Goal: Information Seeking & Learning: Learn about a topic

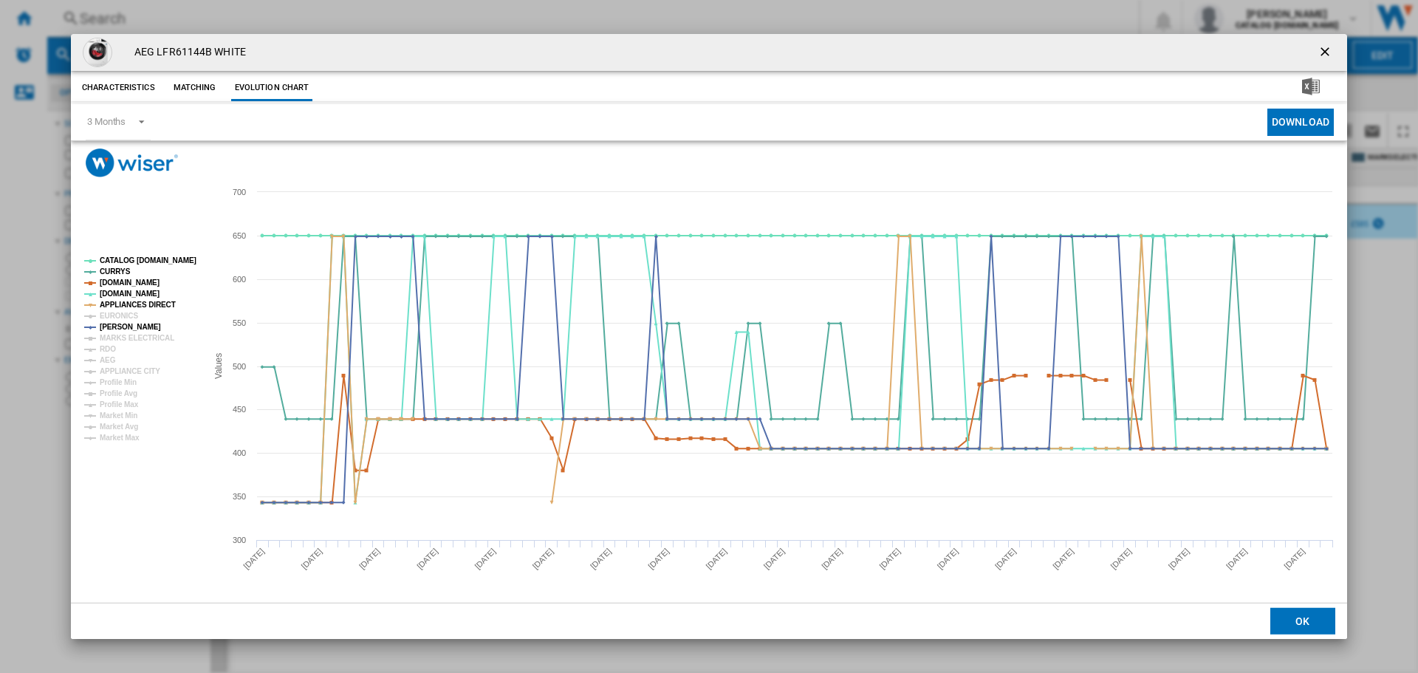
click at [233, 20] on div "AEG LFR61144B WHITE Characteristics Matching Evolution chart price £649.99 deli…" at bounding box center [709, 336] width 1418 height 673
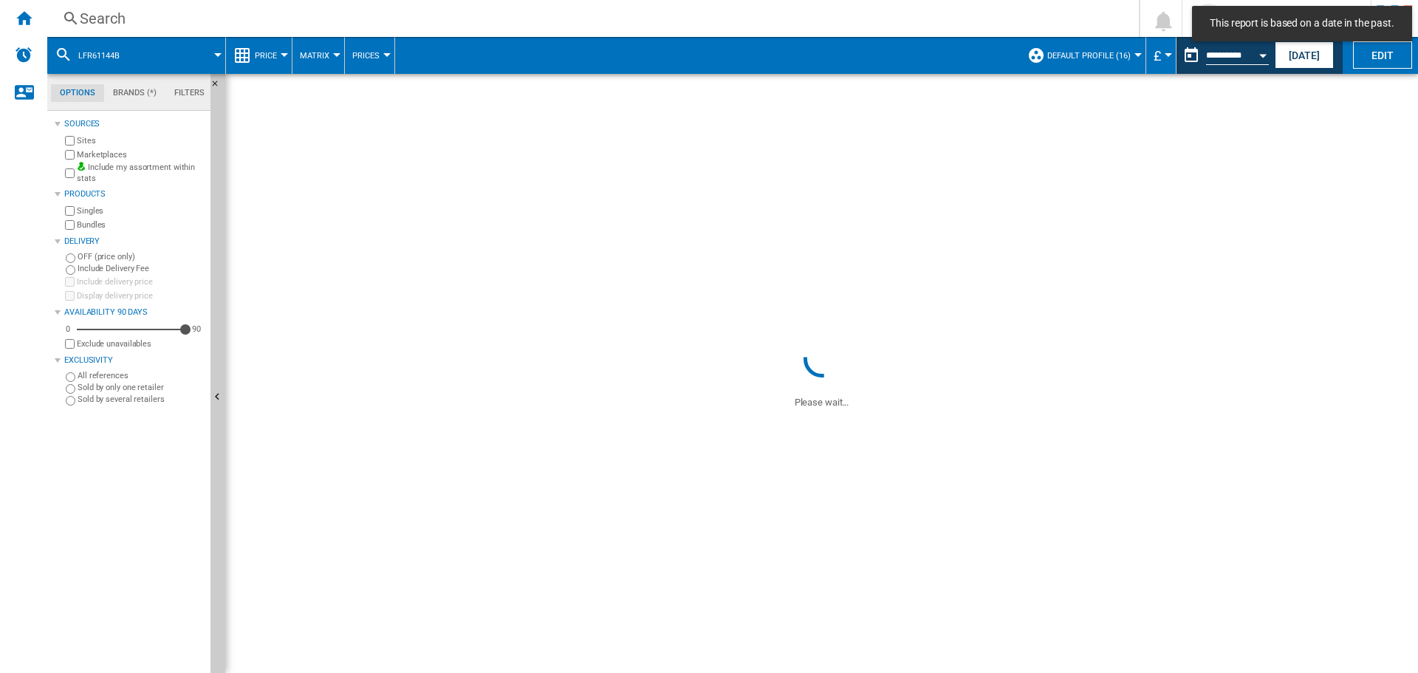
click at [211, 20] on div "Search" at bounding box center [590, 18] width 1020 height 21
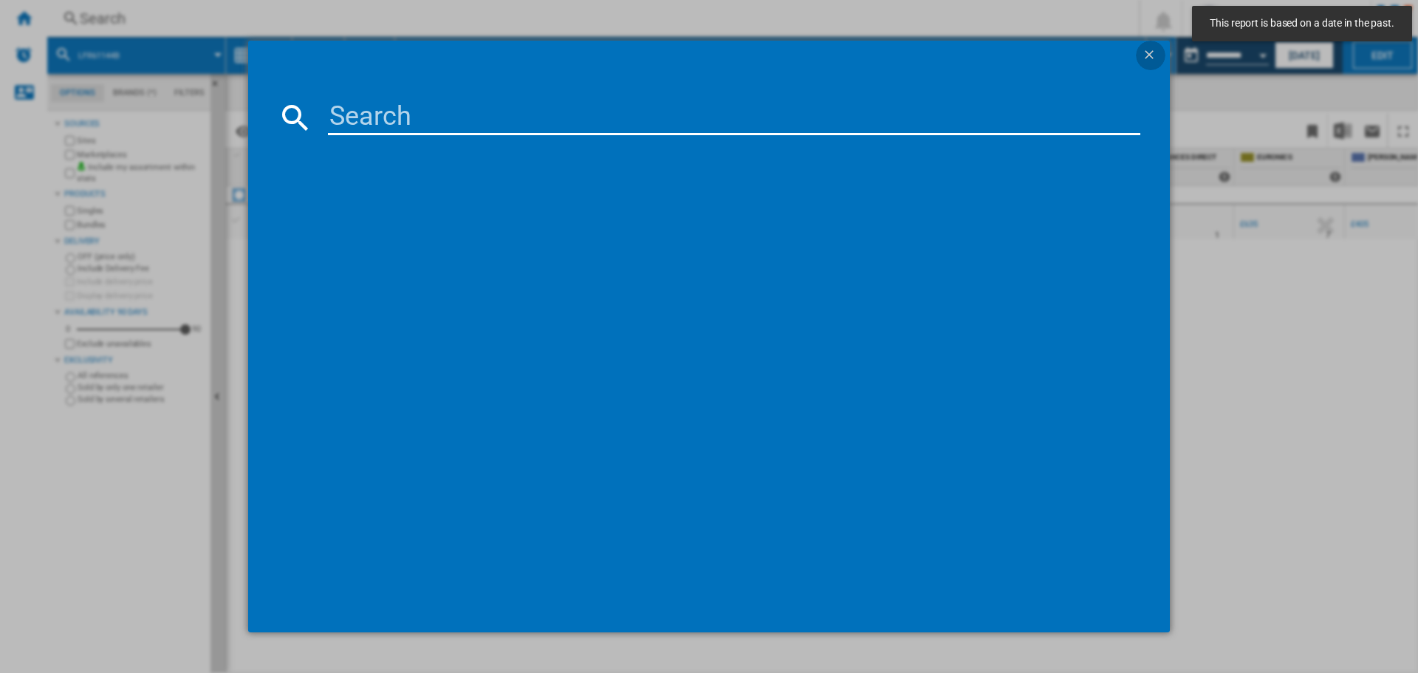
click at [1150, 54] on ng-md-icon "getI18NText('BUTTONS.CLOSE_DIALOG')" at bounding box center [1150, 56] width 18 height 18
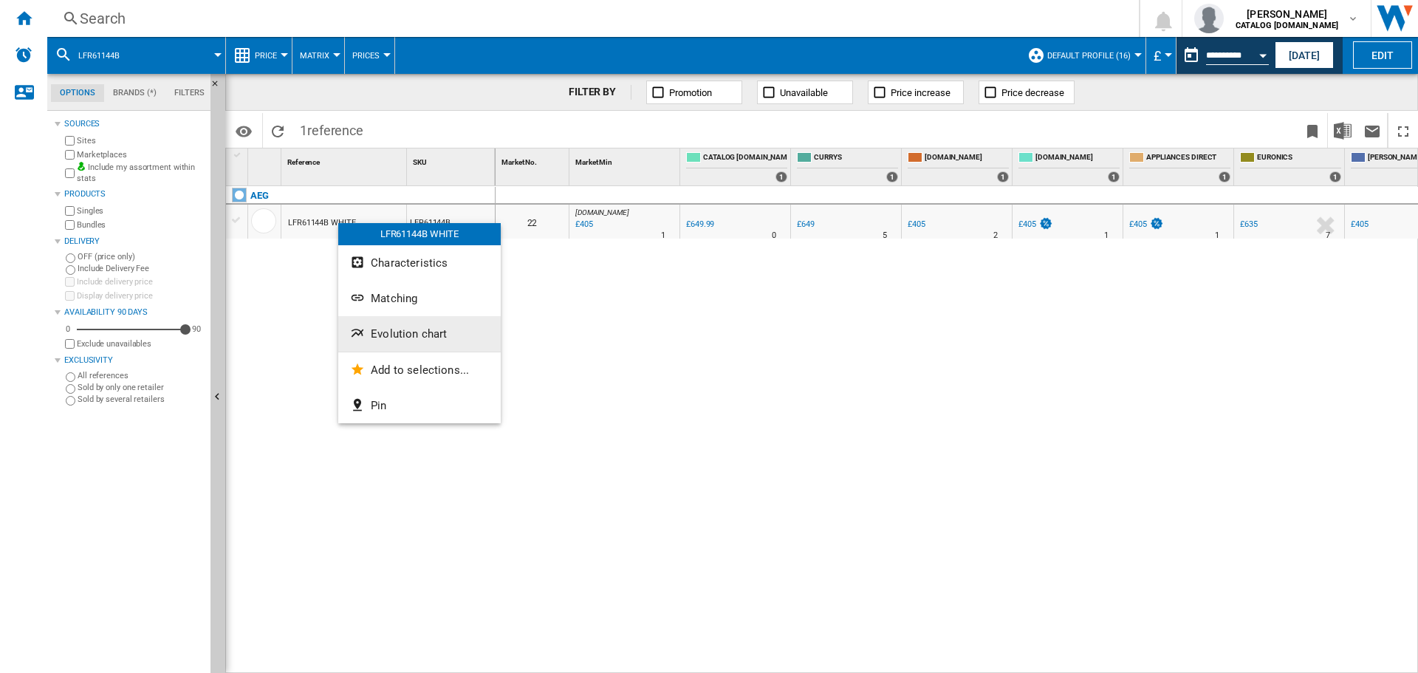
click at [399, 334] on span "Evolution chart" at bounding box center [409, 333] width 76 height 13
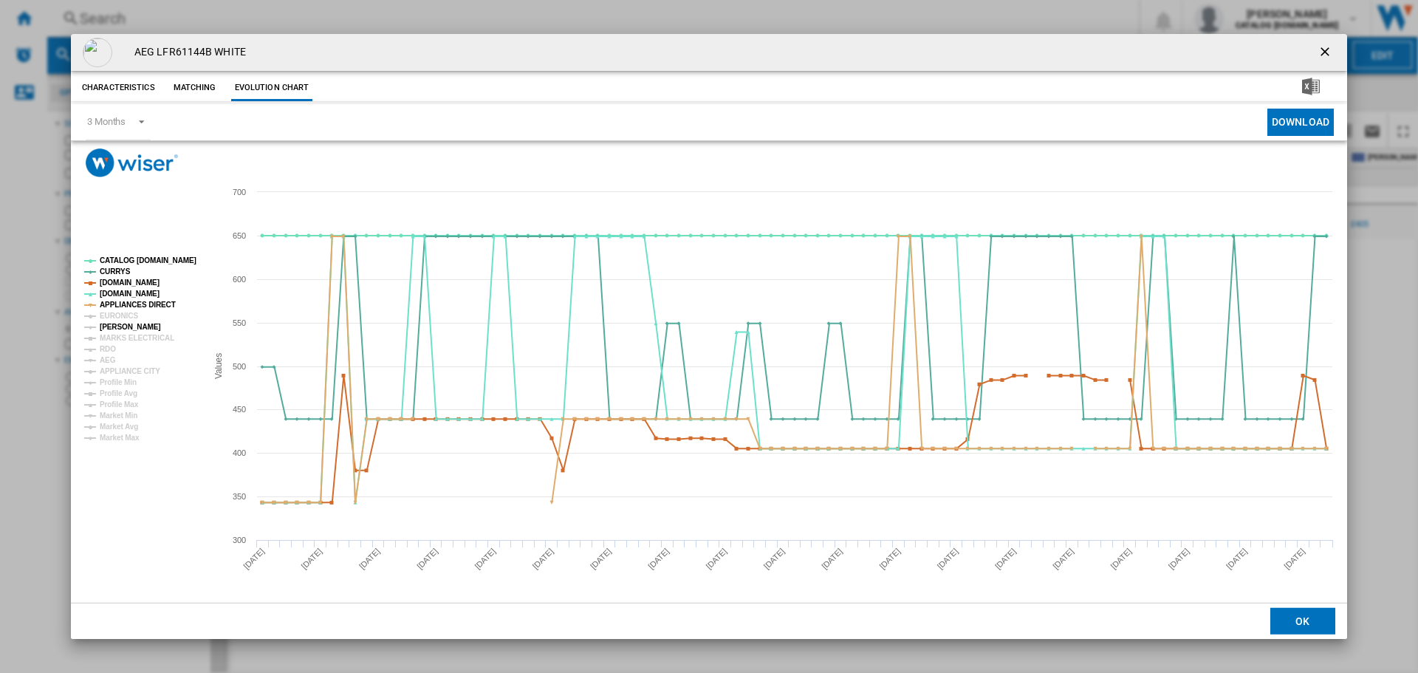
click at [115, 326] on tspan "[PERSON_NAME]" at bounding box center [130, 327] width 61 height 8
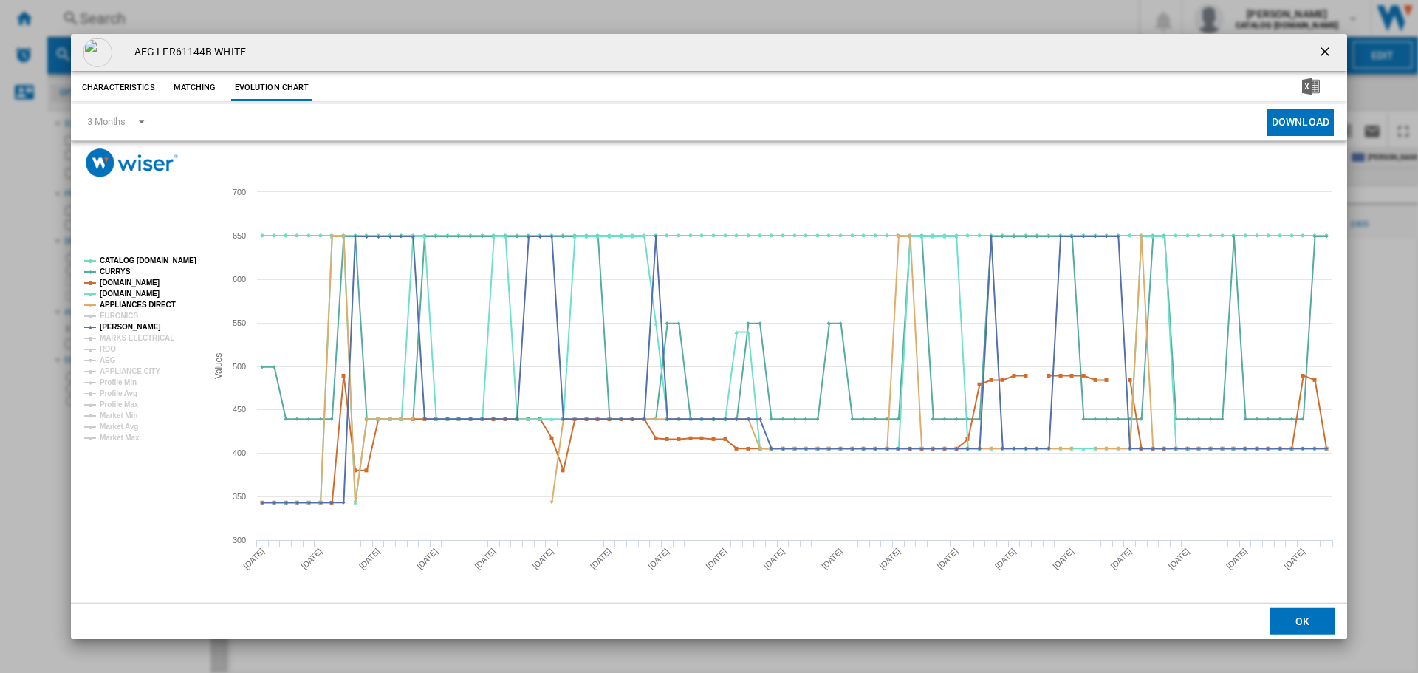
click at [188, 47] on h4 "AEG LFR61144B WHITE" at bounding box center [186, 52] width 119 height 15
copy h4 "LFR61144B"
click at [1331, 49] on ng-md-icon "getI18NText('BUTTONS.CLOSE_DIALOG')" at bounding box center [1326, 53] width 18 height 18
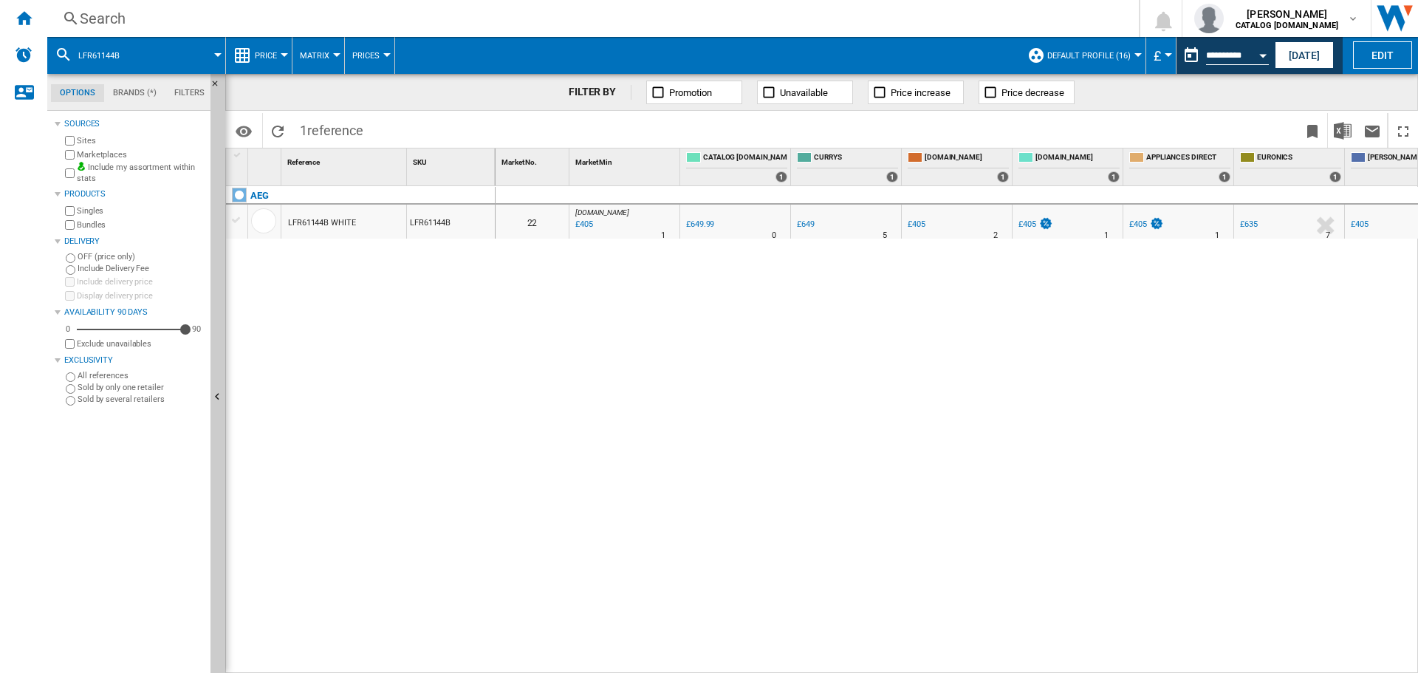
click at [583, 227] on div "£405" at bounding box center [583, 224] width 20 height 15
click at [591, 220] on div "£405" at bounding box center [583, 224] width 20 height 15
click at [806, 224] on div "£649" at bounding box center [806, 224] width 18 height 10
click at [810, 227] on div "£649" at bounding box center [806, 224] width 18 height 10
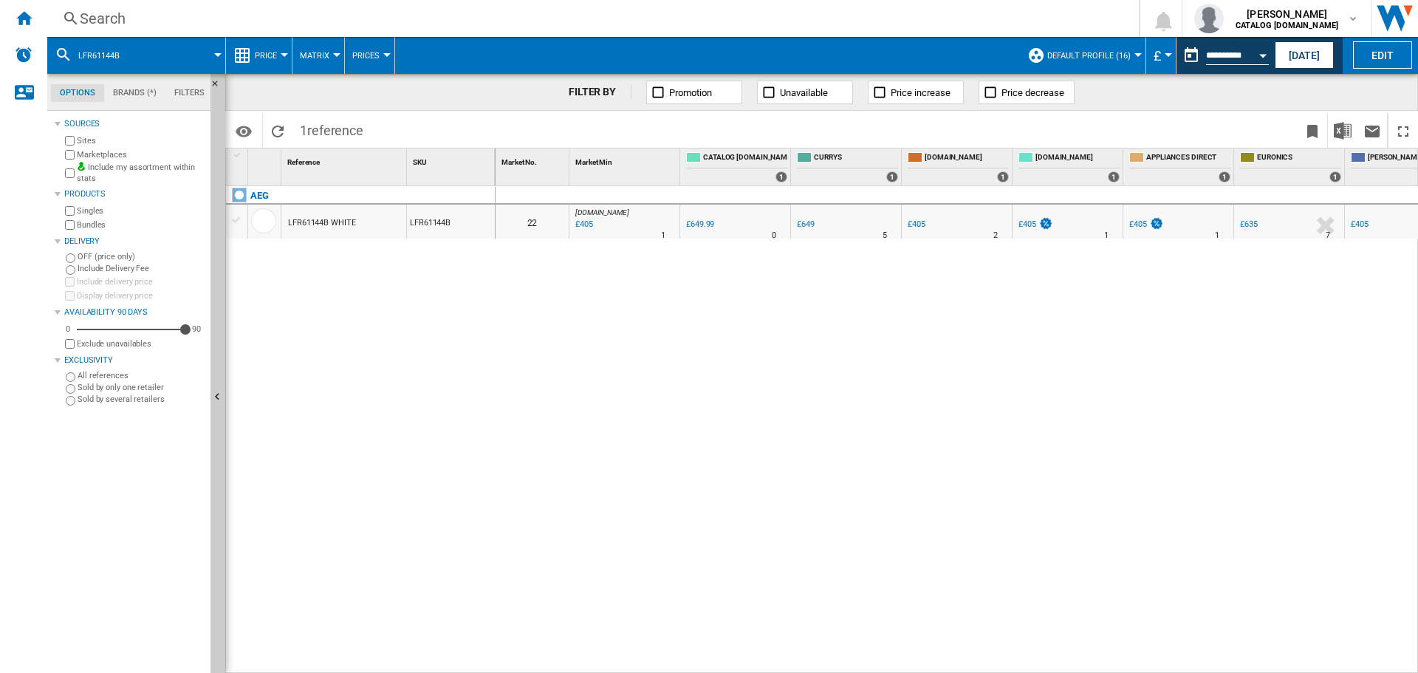
click at [810, 227] on div "£649" at bounding box center [806, 224] width 18 height 10
click at [1136, 227] on div "£405" at bounding box center [1138, 224] width 18 height 10
click at [1028, 233] on div "-37.7 % £405 % N/A" at bounding box center [1042, 234] width 52 height 35
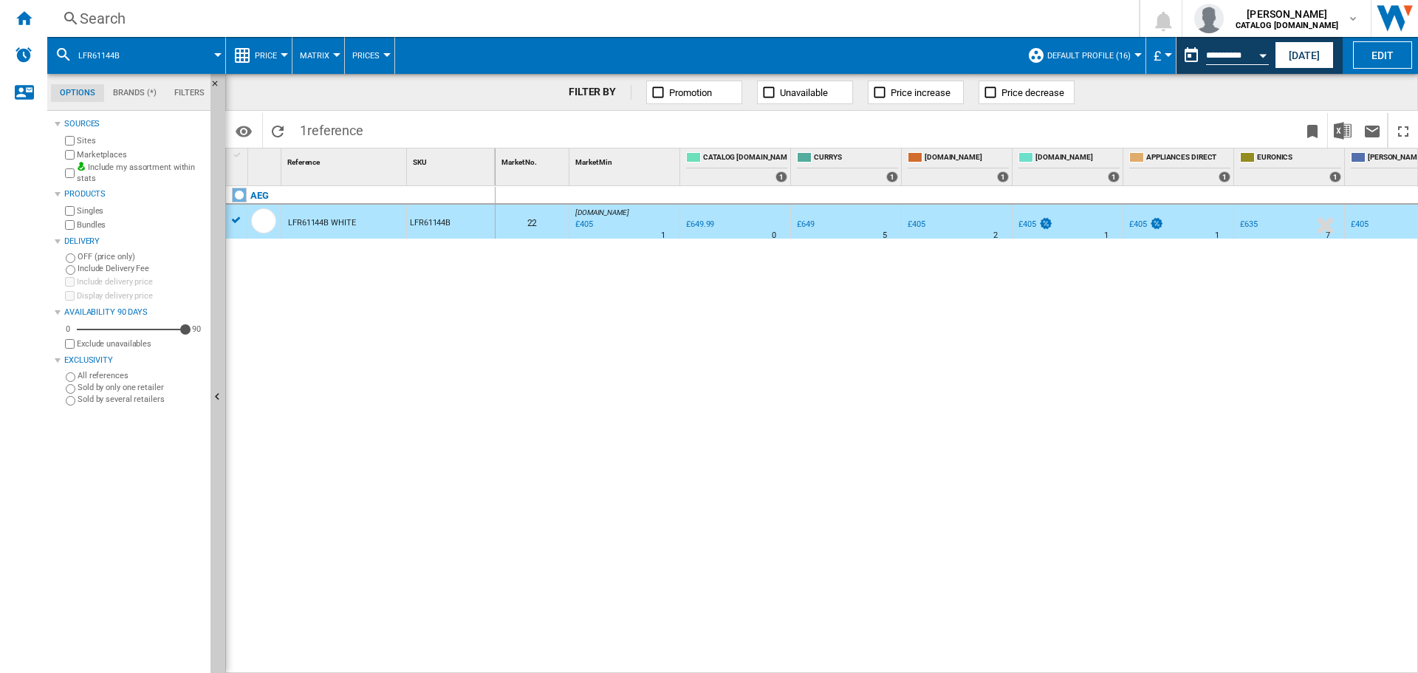
drag, startPoint x: 1028, startPoint y: 232, endPoint x: 294, endPoint y: 14, distance: 766.2
click at [1022, 232] on div "-37.7 % £405 % N/A" at bounding box center [1042, 234] width 52 height 35
